Goal: Task Accomplishment & Management: Manage account settings

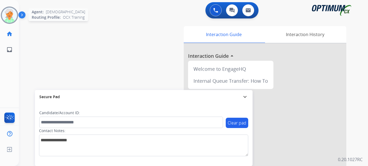
click at [8, 19] on img at bounding box center [9, 15] width 15 height 15
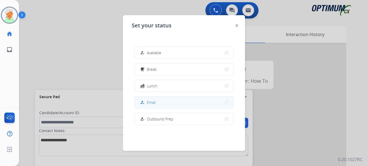
click at [159, 104] on button "how_to_reg Email" at bounding box center [184, 102] width 99 height 12
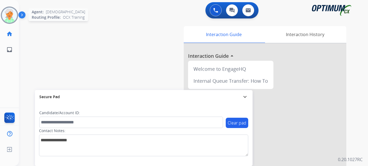
click at [10, 12] on img at bounding box center [9, 15] width 15 height 15
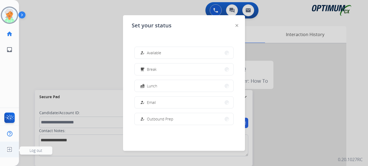
click at [14, 149] on img at bounding box center [10, 149] width 10 height 10
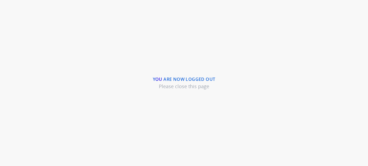
click at [8, 150] on div "You are now logged out Please close this page" at bounding box center [184, 83] width 368 height 166
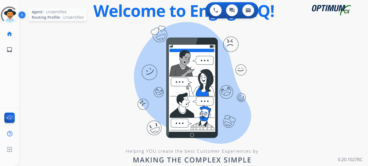
click at [12, 13] on div at bounding box center [9, 15] width 23 height 23
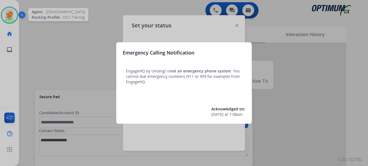
click at [9, 13] on div at bounding box center [184, 83] width 368 height 166
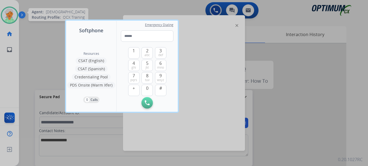
click at [13, 15] on div at bounding box center [184, 83] width 368 height 166
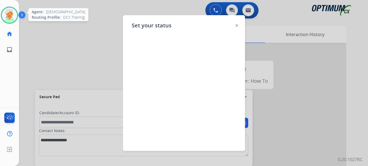
click at [6, 15] on img at bounding box center [9, 15] width 15 height 15
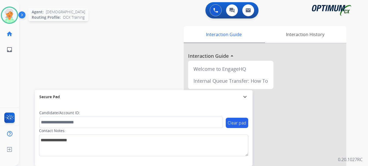
click at [6, 15] on img at bounding box center [9, 15] width 15 height 15
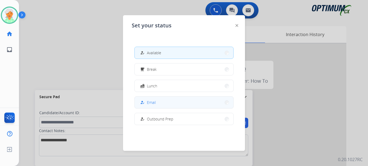
click at [174, 102] on button "how_to_reg Email" at bounding box center [184, 102] width 99 height 12
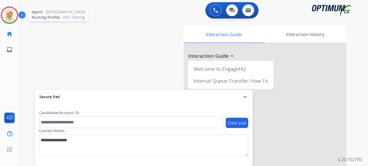
click at [8, 12] on img at bounding box center [9, 15] width 15 height 15
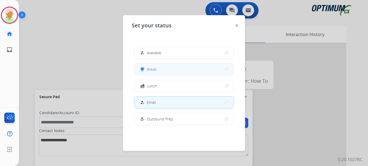
click at [156, 68] on span "Break" at bounding box center [152, 69] width 10 height 6
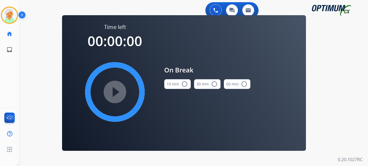
click at [183, 83] on mat-icon "radio_button_unchecked" at bounding box center [184, 84] width 6 height 6
click at [114, 93] on mat-icon "play_circle_filled" at bounding box center [115, 92] width 6 height 6
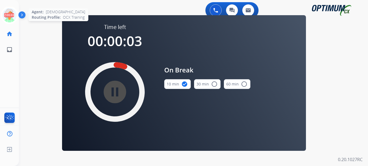
click at [5, 15] on icon at bounding box center [10, 15] width 18 height 18
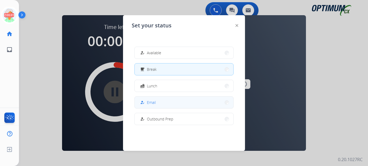
click at [161, 101] on button "how_to_reg Email" at bounding box center [184, 102] width 99 height 12
